Goal: Information Seeking & Learning: Learn about a topic

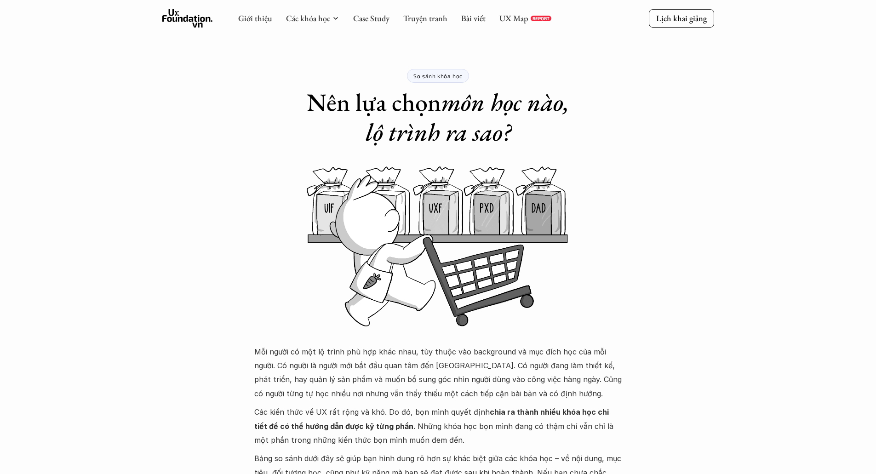
click at [207, 22] on icon at bounding box center [187, 18] width 51 height 18
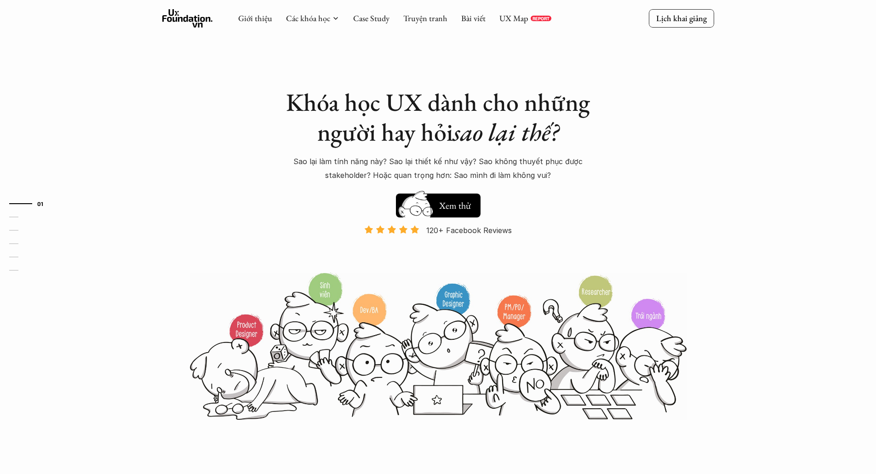
click at [522, 25] on div "Giới thiệu Các khóa học Case Study Truyện tranh Bài viết UX Map REPORT" at bounding box center [394, 18] width 313 height 18
click at [524, 19] on link "UX Map" at bounding box center [513, 18] width 29 height 11
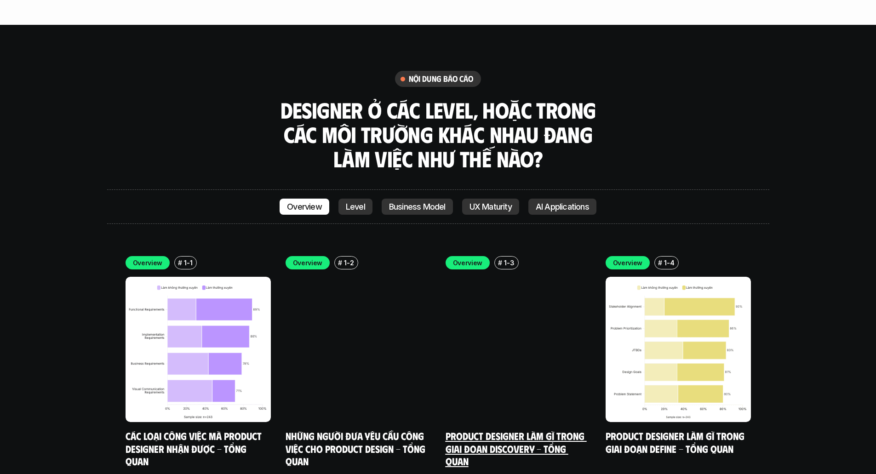
scroll to position [3034, 0]
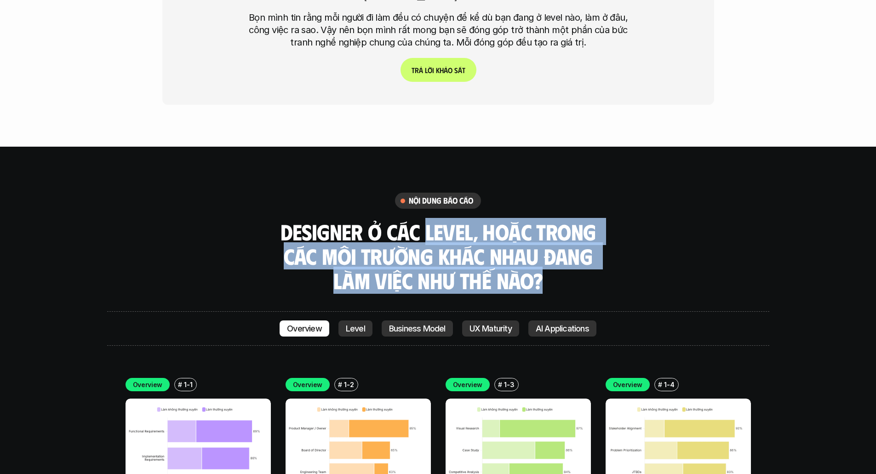
drag, startPoint x: 428, startPoint y: 188, endPoint x: 573, endPoint y: 232, distance: 151.8
click at [573, 232] on h3 "Designer ở các level, hoặc trong các môi trường khác nhau đang làm việc như thế…" at bounding box center [438, 256] width 322 height 73
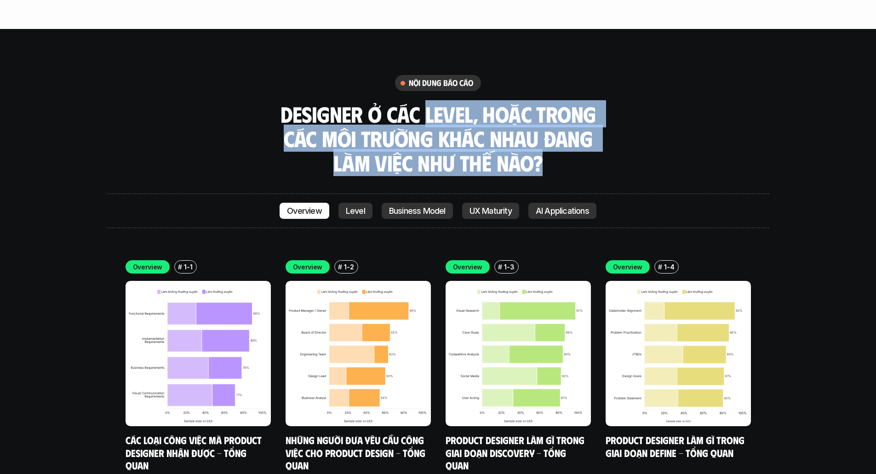
scroll to position [3172, 0]
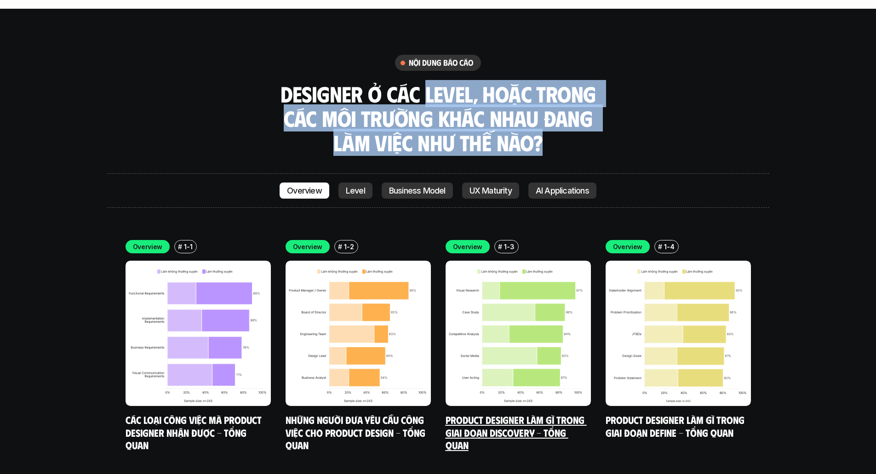
click at [533, 280] on img at bounding box center [517, 333] width 145 height 145
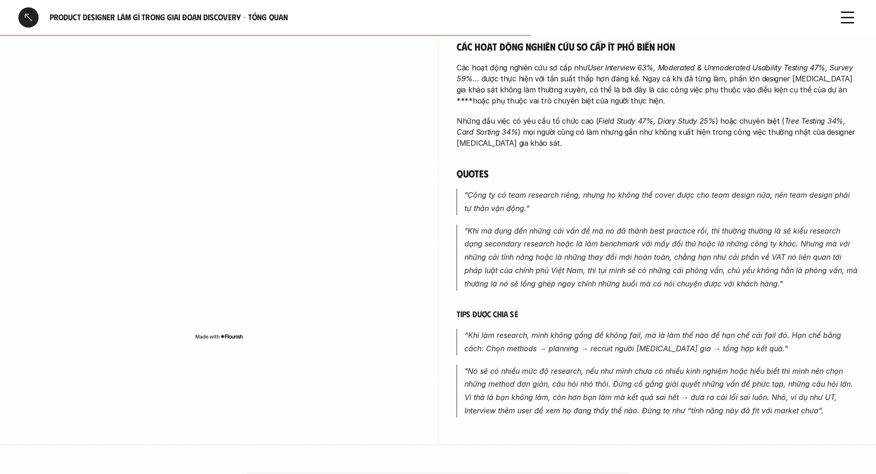
scroll to position [827, 0]
